Goal: Information Seeking & Learning: Get advice/opinions

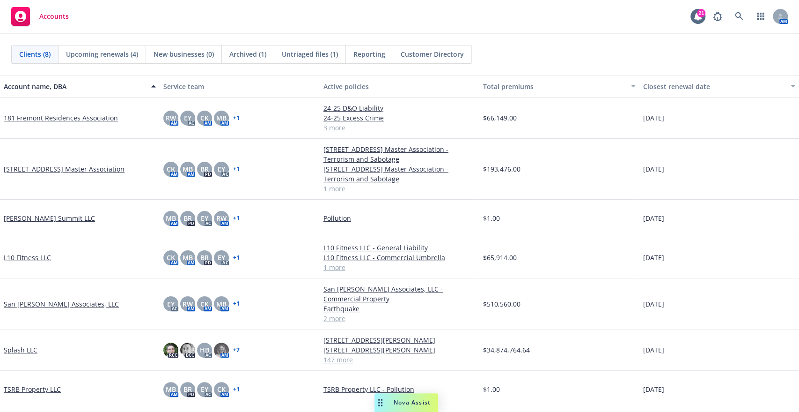
click at [414, 403] on span "Nova Assist" at bounding box center [412, 402] width 37 height 8
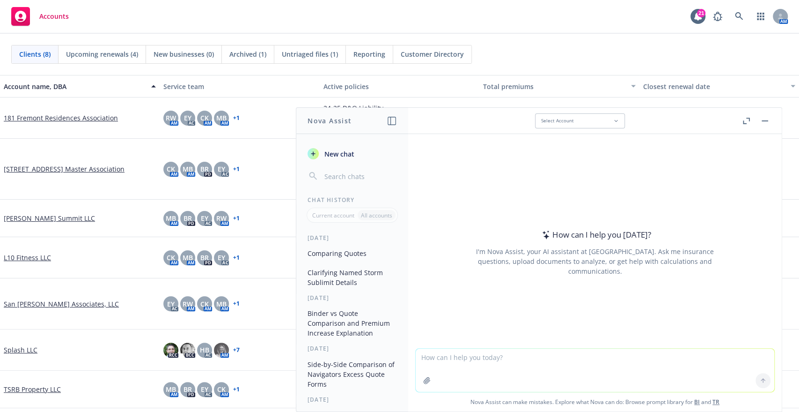
click at [749, 120] on icon "button" at bounding box center [747, 119] width 3 height 3
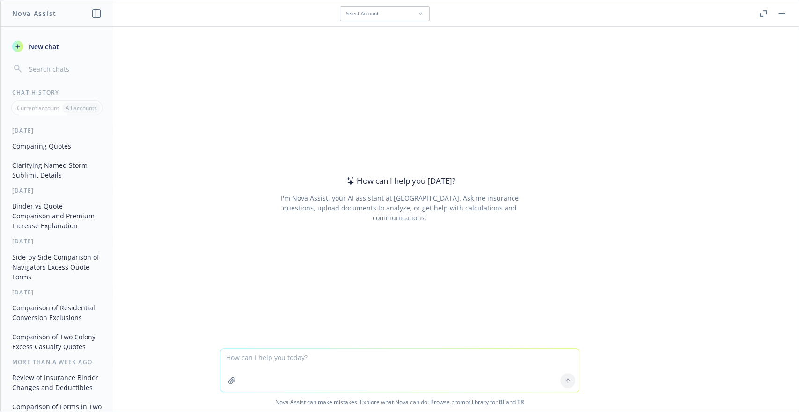
click at [298, 363] on textarea at bounding box center [400, 369] width 359 height 43
type textarea "what is the typical price for $5M of cyber coverage?"
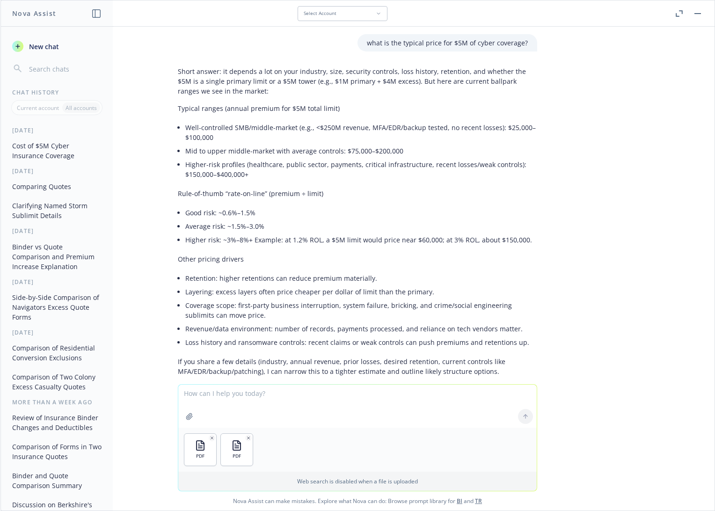
click at [264, 400] on textarea at bounding box center [357, 406] width 359 height 43
type textarea "compare these 2 quotes and note any changes"
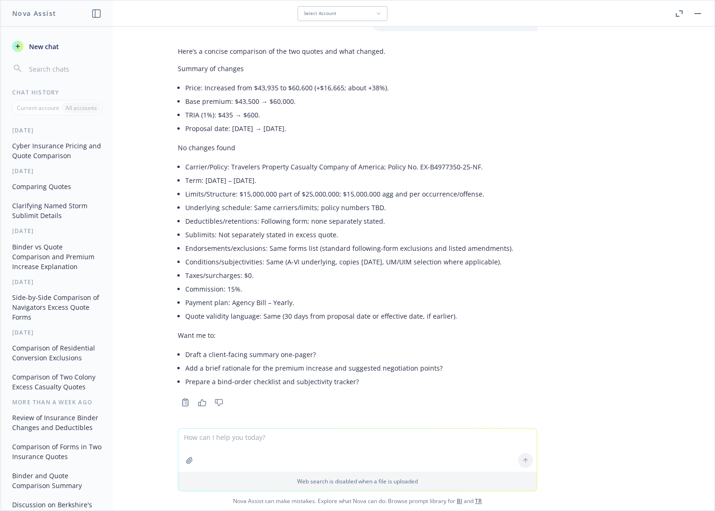
scroll to position [424, 0]
